Goal: Task Accomplishment & Management: Manage account settings

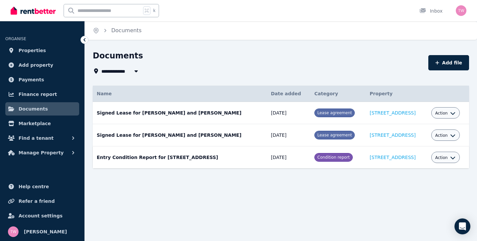
click at [449, 157] on button "Action" at bounding box center [446, 157] width 21 height 5
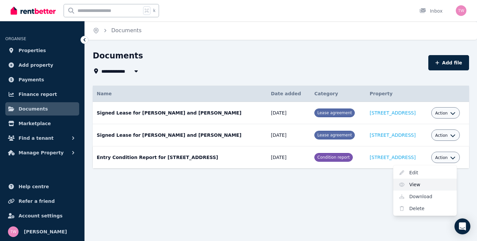
click at [425, 182] on link "View" at bounding box center [426, 184] width 64 height 12
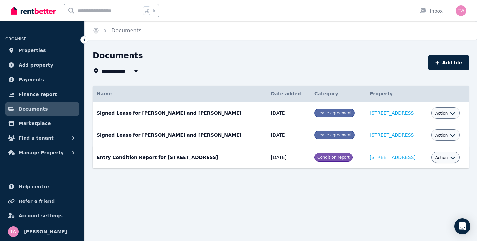
click at [306, 197] on div "**********" at bounding box center [238, 120] width 477 height 241
click at [56, 153] on span "Manage Property" at bounding box center [41, 153] width 45 height 8
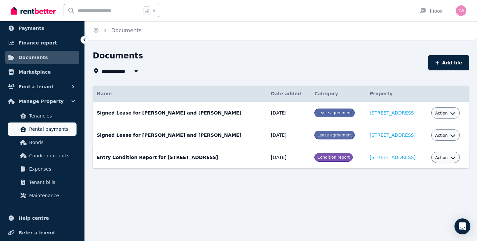
scroll to position [83, 0]
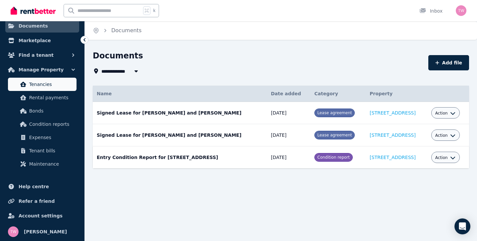
click at [47, 86] on span "Tenancies" at bounding box center [51, 84] width 45 height 8
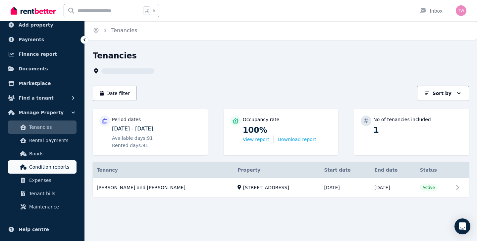
scroll to position [48, 0]
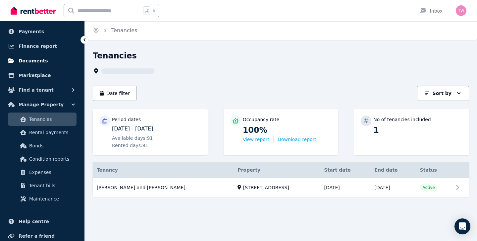
click at [38, 62] on span "Documents" at bounding box center [34, 61] width 30 height 8
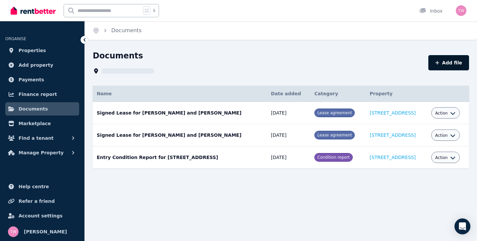
click at [440, 64] on icon "button" at bounding box center [438, 63] width 4 height 4
select select "*****"
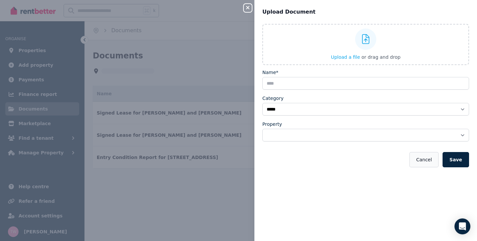
click at [428, 158] on button "Cancel" at bounding box center [424, 159] width 29 height 15
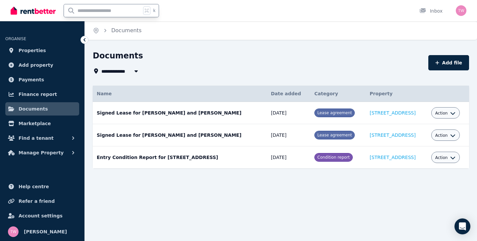
click at [110, 15] on input "text" at bounding box center [102, 10] width 77 height 13
type input "*****"
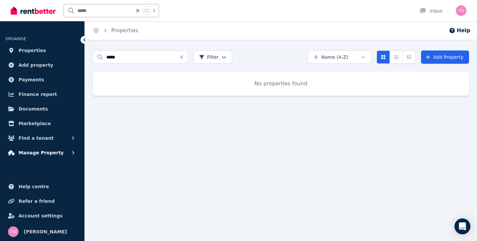
click at [40, 152] on span "Manage Property" at bounding box center [41, 153] width 45 height 8
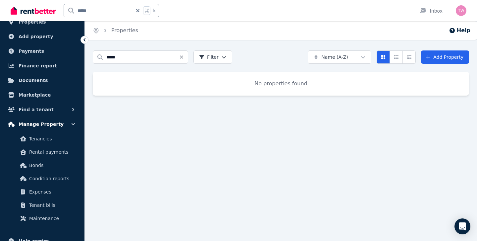
scroll to position [30, 0]
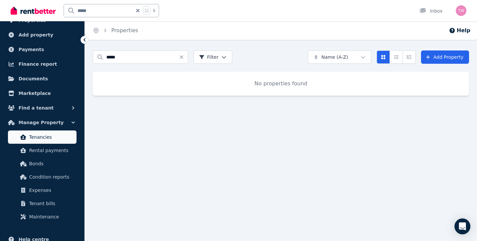
click at [41, 137] on span "Tenancies" at bounding box center [51, 137] width 45 height 8
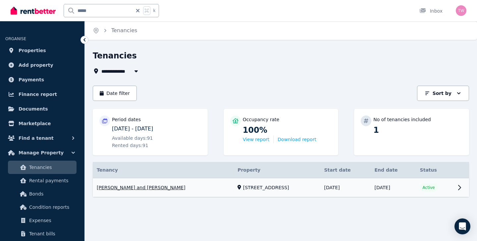
click at [460, 187] on link "View property details" at bounding box center [281, 187] width 377 height 19
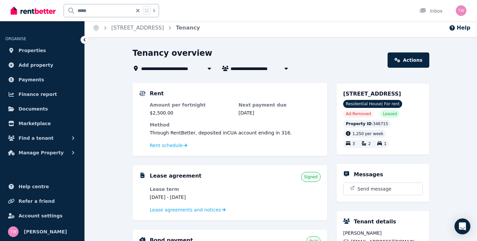
scroll to position [1, 0]
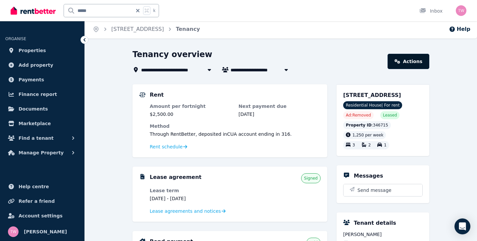
click at [414, 61] on link "Actions" at bounding box center [409, 61] width 42 height 15
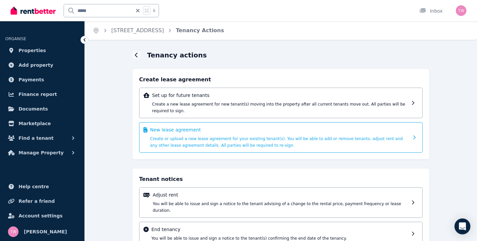
click at [301, 141] on div "New lease agreement Create or upload a new lease agreement for your existing te…" at bounding box center [279, 137] width 259 height 22
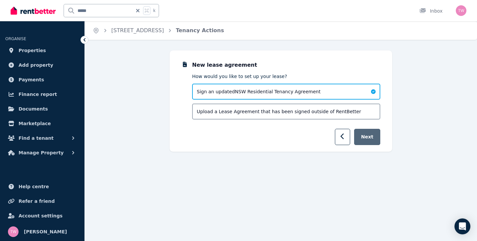
click at [370, 135] on button "Next" at bounding box center [367, 137] width 26 height 16
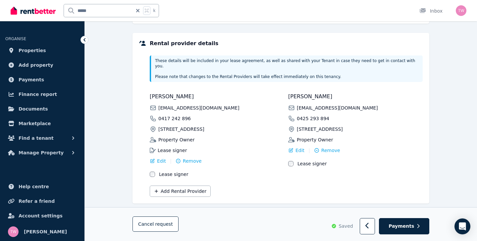
scroll to position [167, 0]
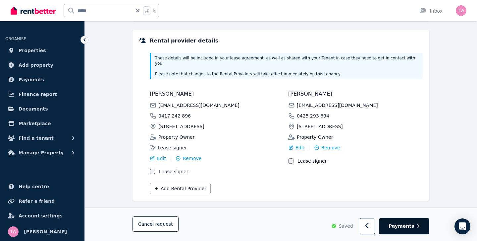
click at [409, 226] on span "Payments" at bounding box center [402, 226] width 26 height 7
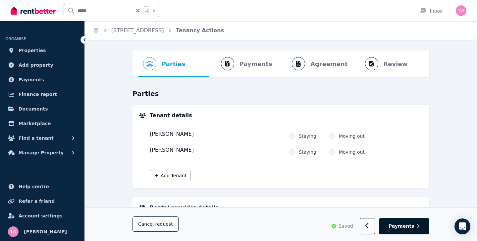
select select "**********"
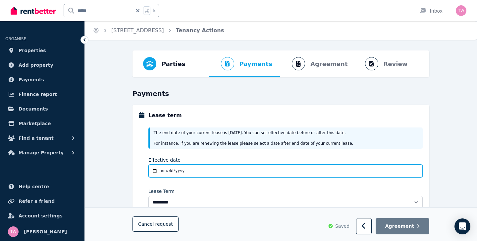
click at [160, 171] on input "Effective date" at bounding box center [286, 170] width 275 height 13
click at [161, 168] on input "Effective date" at bounding box center [286, 170] width 275 height 13
click at [154, 170] on input "Effective date" at bounding box center [286, 170] width 275 height 13
type input "**********"
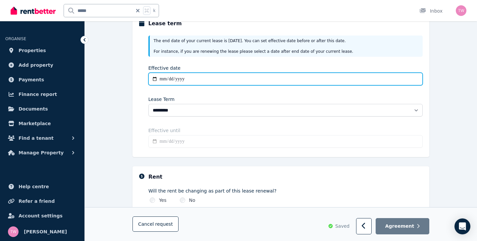
scroll to position [92, 0]
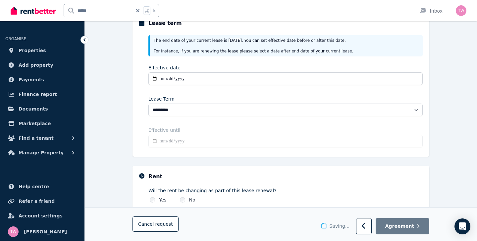
click at [219, 141] on input "Effective until" at bounding box center [286, 141] width 275 height 13
type input "**********"
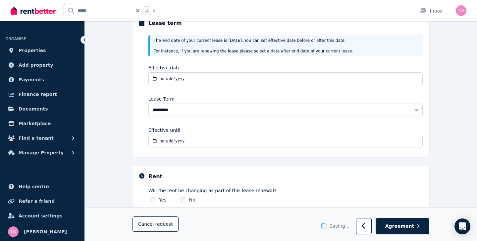
click at [228, 161] on fieldset "**********" at bounding box center [281, 158] width 297 height 290
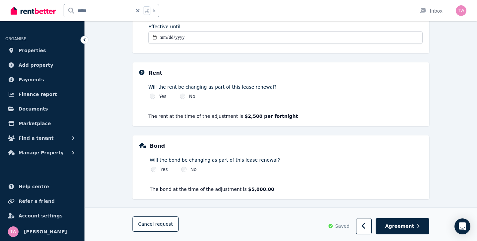
scroll to position [199, 0]
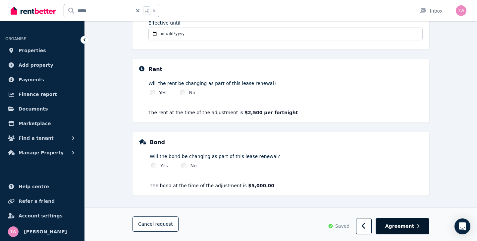
click at [401, 229] on span "Agreement" at bounding box center [400, 226] width 29 height 7
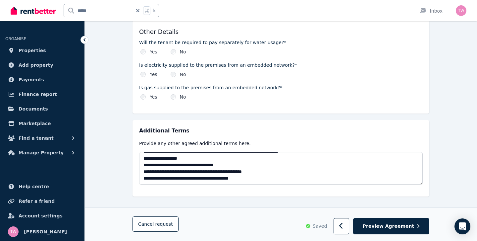
scroll to position [785, 0]
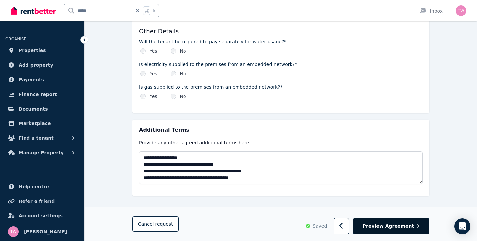
click at [390, 228] on span "Preview Agreement" at bounding box center [388, 226] width 51 height 7
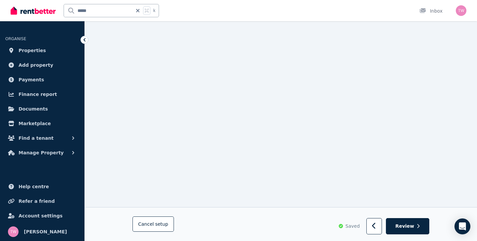
scroll to position [348, 0]
click at [376, 227] on icon "button" at bounding box center [373, 226] width 3 height 6
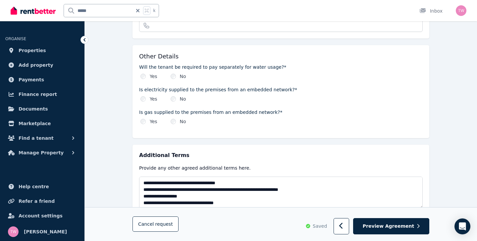
scroll to position [785, 0]
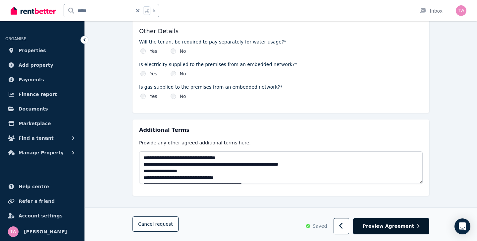
click at [382, 226] on span "Preview Agreement" at bounding box center [388, 226] width 51 height 7
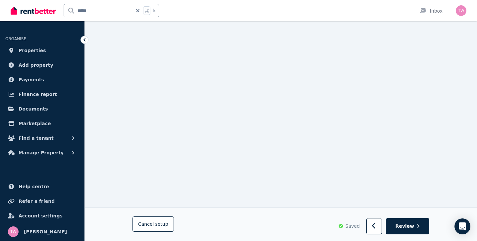
scroll to position [201, 0]
click at [403, 228] on span "Review" at bounding box center [405, 226] width 19 height 7
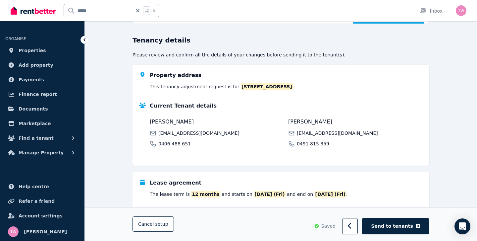
scroll to position [0, 0]
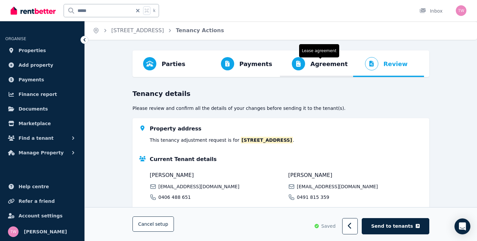
click at [326, 64] on span "Agreement" at bounding box center [329, 63] width 37 height 9
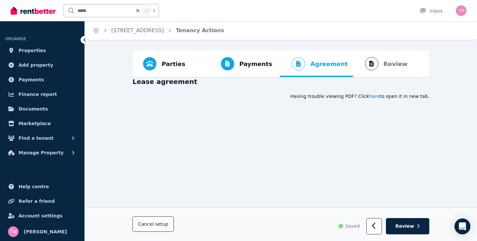
click at [380, 96] on span "here" at bounding box center [375, 96] width 11 height 7
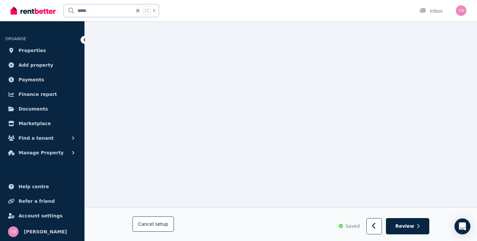
scroll to position [2212, 0]
click at [374, 228] on button "button" at bounding box center [375, 226] width 16 height 16
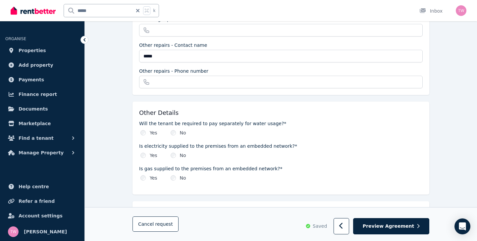
scroll to position [785, 0]
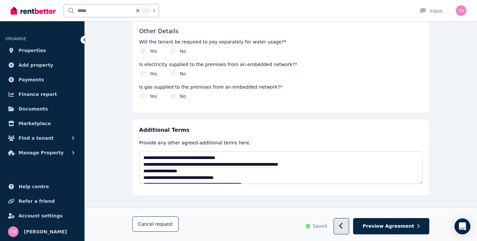
click at [343, 227] on icon "button" at bounding box center [341, 226] width 3 height 6
select select "**********"
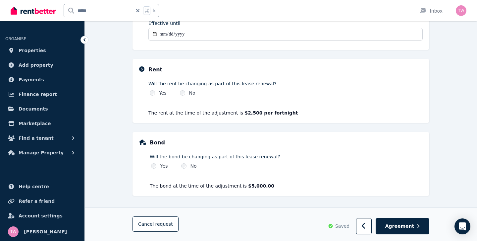
scroll to position [199, 0]
click at [366, 226] on icon "button" at bounding box center [364, 225] width 4 height 7
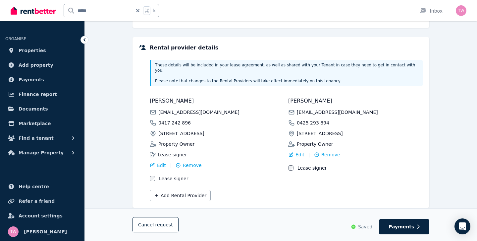
scroll to position [160, 0]
click at [39, 217] on span "Account settings" at bounding box center [41, 216] width 44 height 8
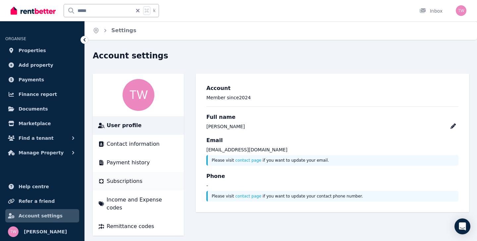
click at [135, 177] on li "Subscriptions" at bounding box center [138, 181] width 91 height 19
click at [130, 181] on span "Subscriptions" at bounding box center [125, 181] width 36 height 8
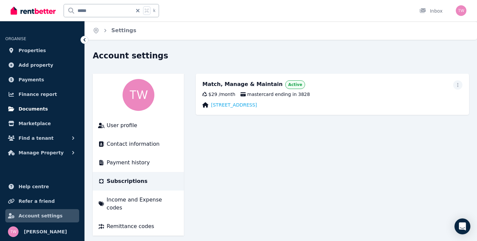
click at [31, 110] on span "Documents" at bounding box center [34, 109] width 30 height 8
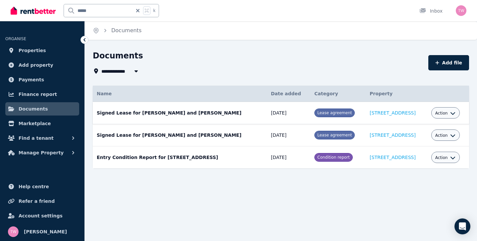
click at [454, 115] on icon "button" at bounding box center [453, 112] width 5 height 5
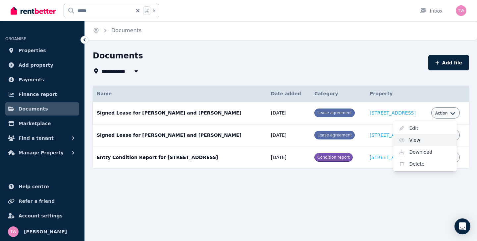
click at [416, 140] on link "View" at bounding box center [426, 140] width 64 height 12
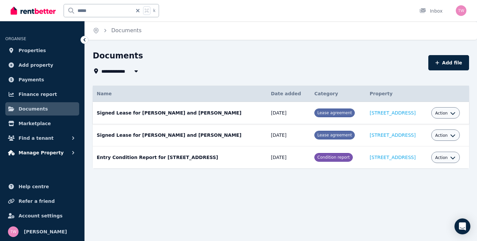
click at [71, 155] on icon "button" at bounding box center [73, 152] width 7 height 7
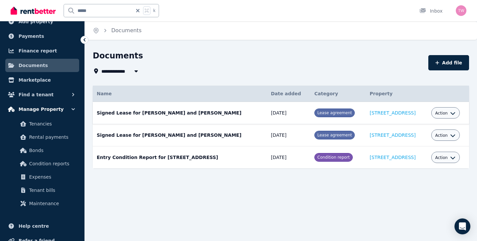
scroll to position [45, 0]
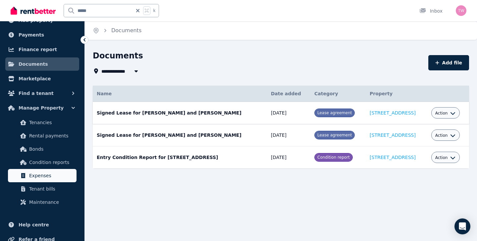
click at [39, 173] on span "Expenses" at bounding box center [51, 175] width 45 height 8
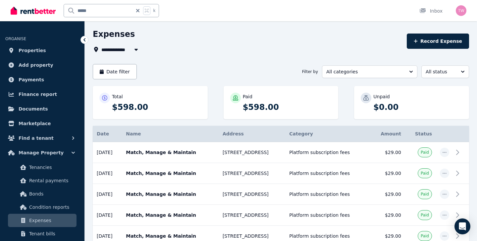
scroll to position [18, 0]
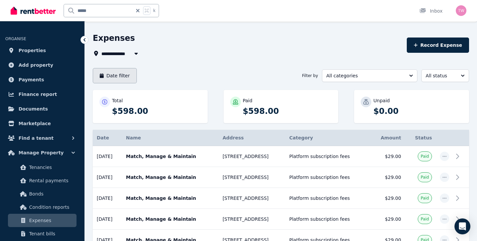
click at [114, 76] on button "Date filter" at bounding box center [115, 75] width 44 height 15
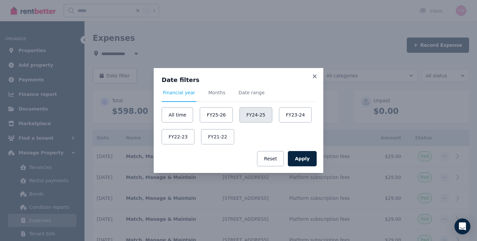
click at [254, 116] on button "FY24-25" at bounding box center [256, 114] width 33 height 15
click at [303, 159] on button "Apply" at bounding box center [302, 158] width 29 height 15
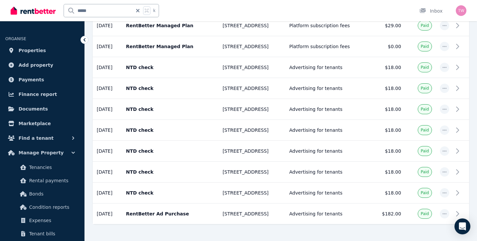
scroll to position [334, 0]
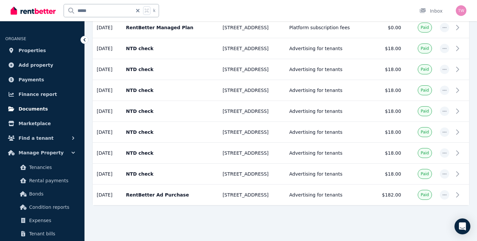
click at [43, 110] on span "Documents" at bounding box center [34, 109] width 30 height 8
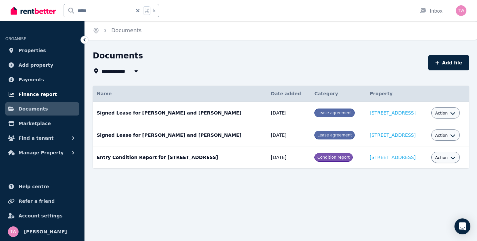
click at [40, 94] on span "Finance report" at bounding box center [38, 94] width 38 height 8
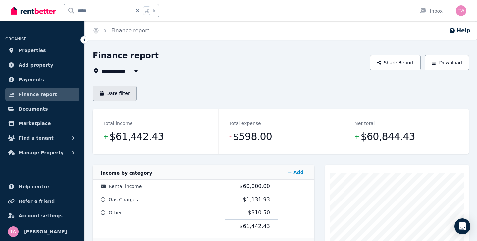
click at [124, 95] on button "Date filter" at bounding box center [115, 93] width 44 height 15
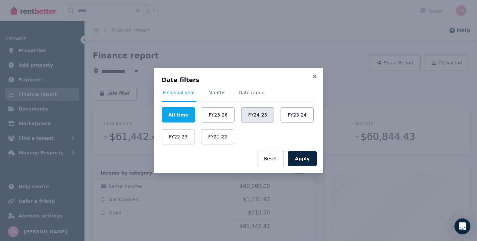
drag, startPoint x: 214, startPoint y: 113, endPoint x: 257, endPoint y: 116, distance: 42.9
click at [257, 116] on div "All time FY25-26 FY24-25 FY23-24 FY22-23 FY21-22" at bounding box center [239, 125] width 154 height 37
click at [257, 116] on button "FY24-25" at bounding box center [257, 114] width 33 height 15
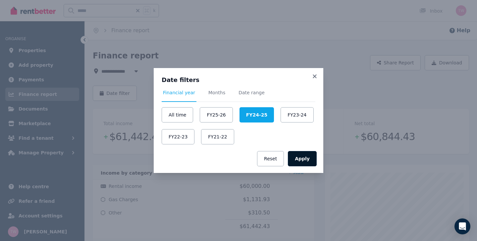
click at [304, 162] on button "Apply" at bounding box center [302, 158] width 29 height 15
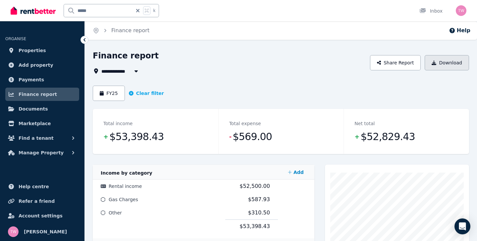
click at [453, 62] on button "Download" at bounding box center [447, 62] width 44 height 15
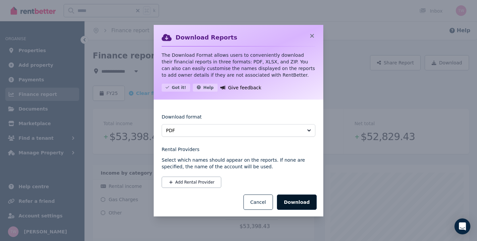
click at [299, 203] on button "Download" at bounding box center [297, 201] width 40 height 15
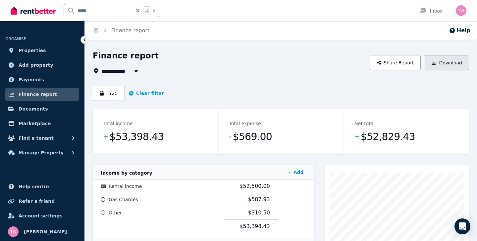
click at [448, 65] on button "Download" at bounding box center [447, 62] width 44 height 15
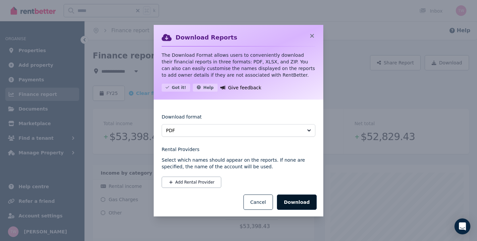
click at [296, 201] on button "Download" at bounding box center [297, 201] width 40 height 15
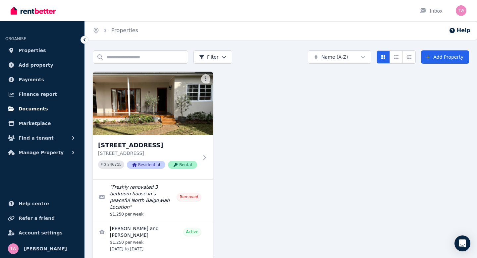
click at [38, 107] on span "Documents" at bounding box center [34, 109] width 30 height 8
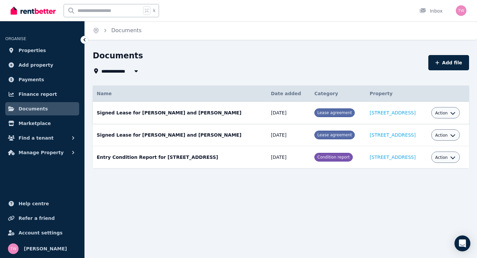
click at [443, 114] on span "Action" at bounding box center [442, 112] width 13 height 5
click at [414, 138] on link "View" at bounding box center [426, 140] width 64 height 12
